Goal: Check status: Check status

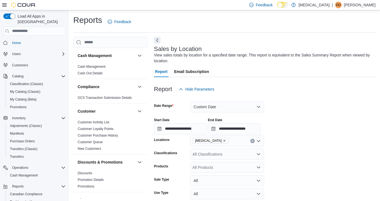
scroll to position [367, 0]
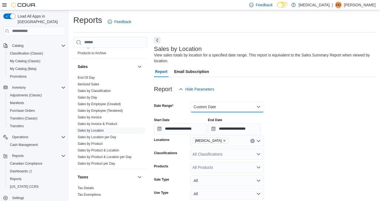
click at [209, 106] on button "Custom Date" at bounding box center [228, 106] width 74 height 11
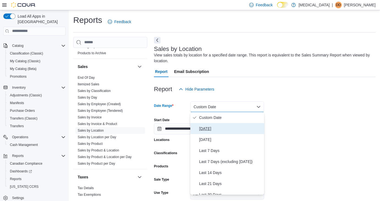
click at [216, 127] on span "[DATE]" at bounding box center [230, 128] width 63 height 7
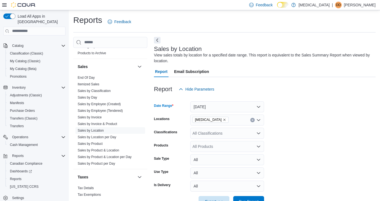
click at [254, 120] on icon "Clear input" at bounding box center [253, 120] width 2 height 2
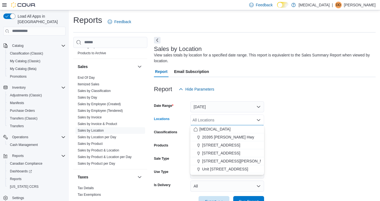
click at [236, 120] on div "All Locations Combo box. Selected. Combo box input. All Locations. Type some te…" at bounding box center [228, 120] width 74 height 11
click at [240, 171] on span "Unit [STREET_ADDRESS]" at bounding box center [225, 170] width 46 height 6
click at [251, 199] on span "Run Report" at bounding box center [249, 201] width 24 height 11
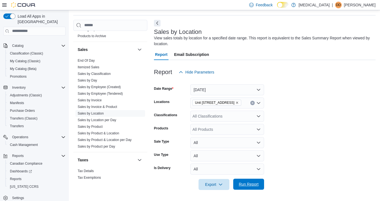
click at [242, 186] on span "Run Report" at bounding box center [249, 185] width 20 height 6
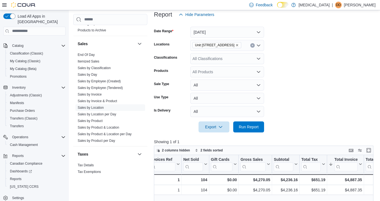
scroll to position [63, 0]
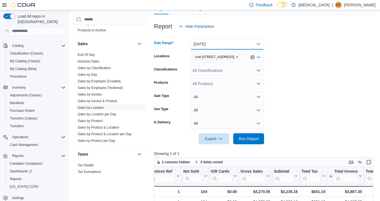
click at [220, 45] on button "[DATE]" at bounding box center [228, 44] width 74 height 11
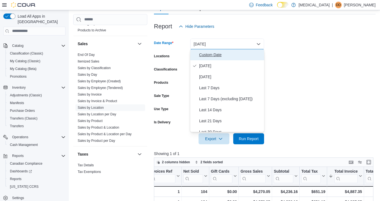
click at [205, 58] on span "Custom Date" at bounding box center [230, 55] width 63 height 7
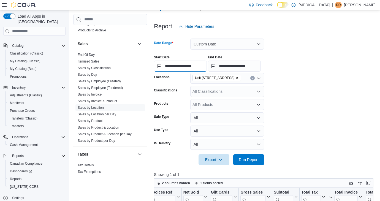
click at [180, 63] on input "**********" at bounding box center [180, 66] width 53 height 11
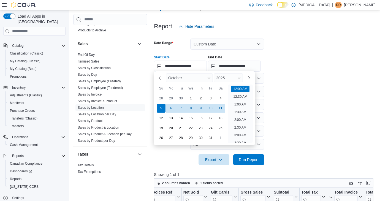
scroll to position [17, 0]
click at [249, 157] on span "Run Report" at bounding box center [249, 159] width 24 height 11
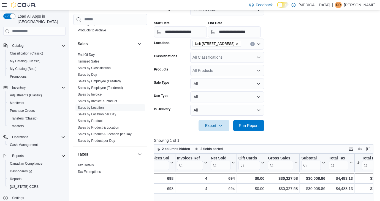
scroll to position [79, 0]
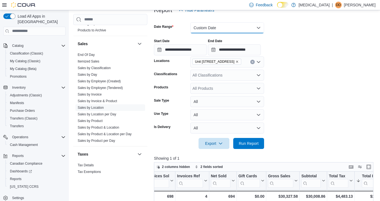
click at [215, 32] on button "Custom Date" at bounding box center [228, 27] width 74 height 11
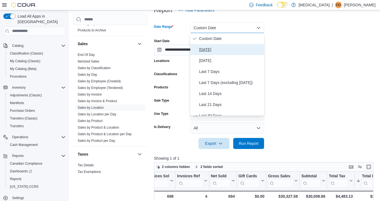
click at [215, 47] on span "[DATE]" at bounding box center [230, 49] width 63 height 7
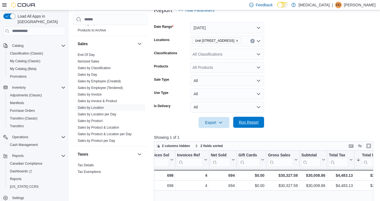
click at [245, 120] on span "Run Report" at bounding box center [249, 122] width 24 height 11
